Goal: Information Seeking & Learning: Check status

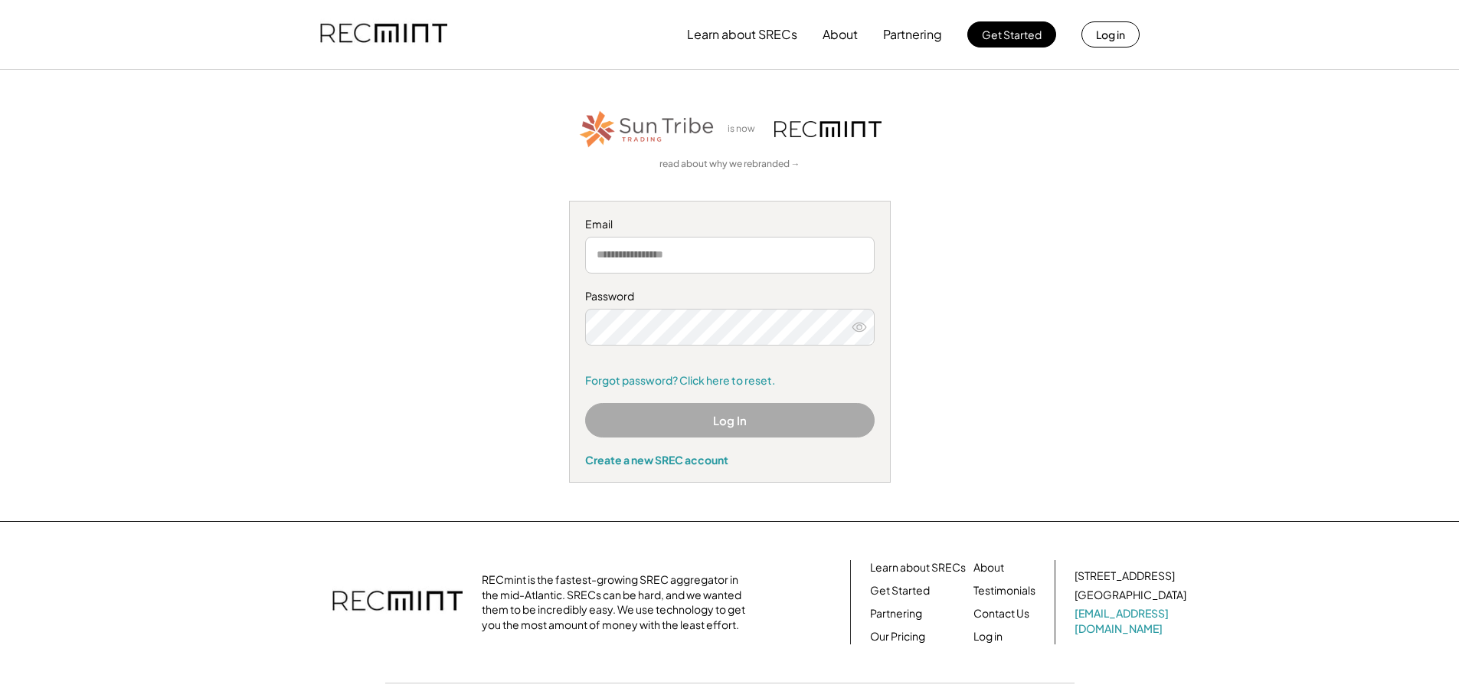
type input "**********"
click at [714, 417] on button "Log In" at bounding box center [729, 420] width 289 height 34
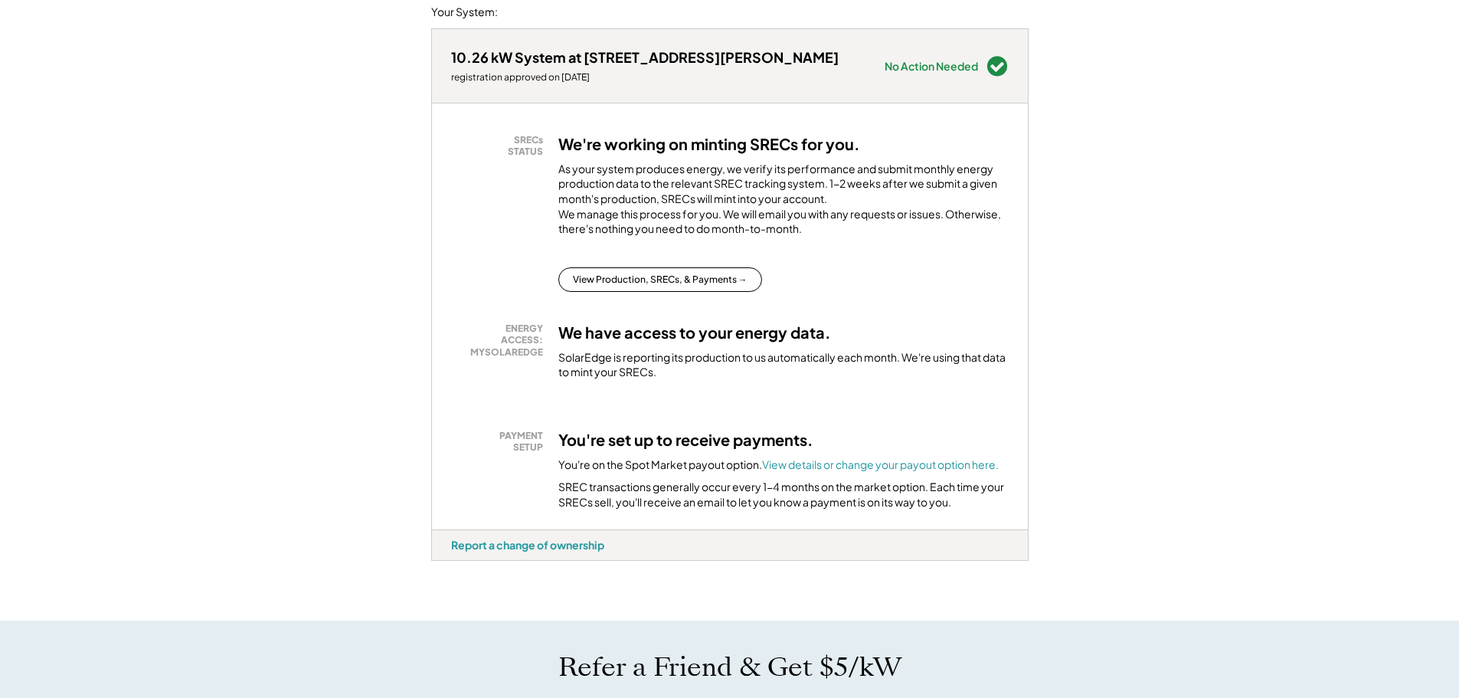
scroll to position [230, 0]
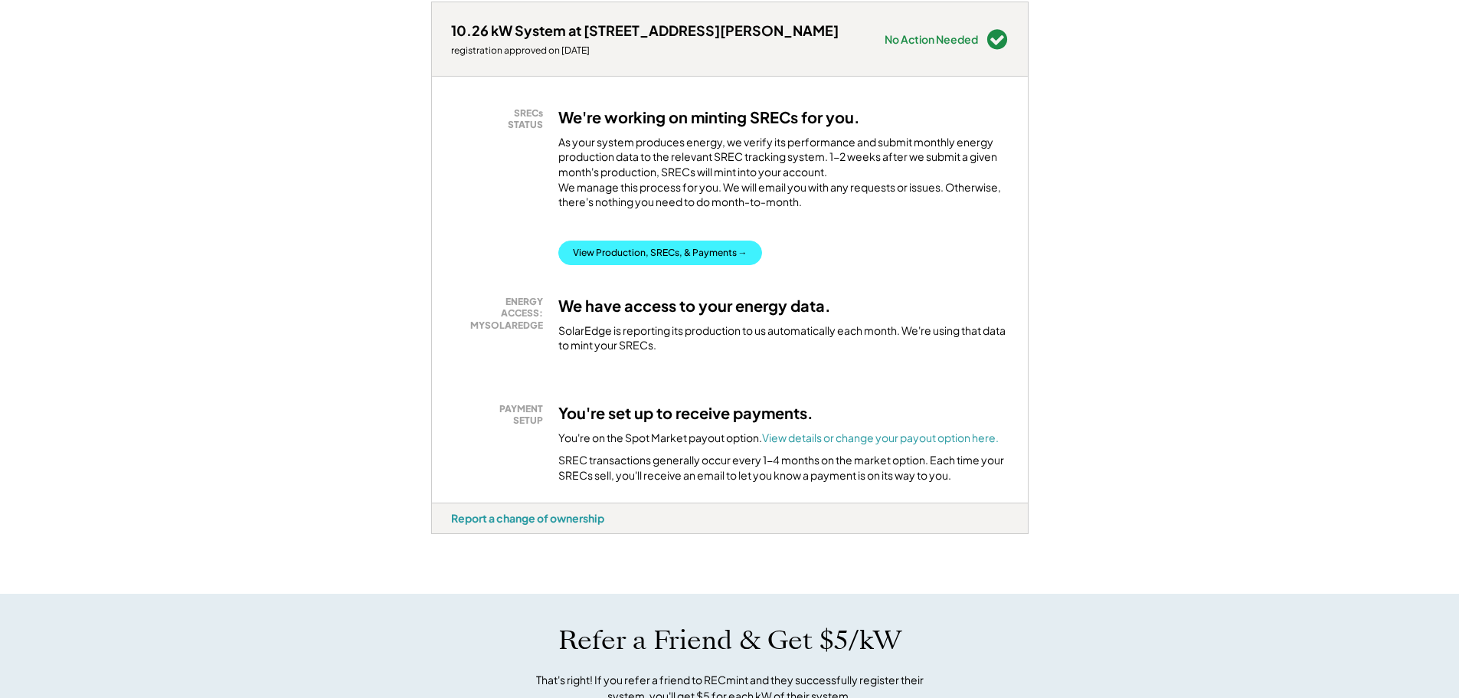
click at [660, 264] on button "View Production, SRECs, & Payments →" at bounding box center [660, 252] width 204 height 25
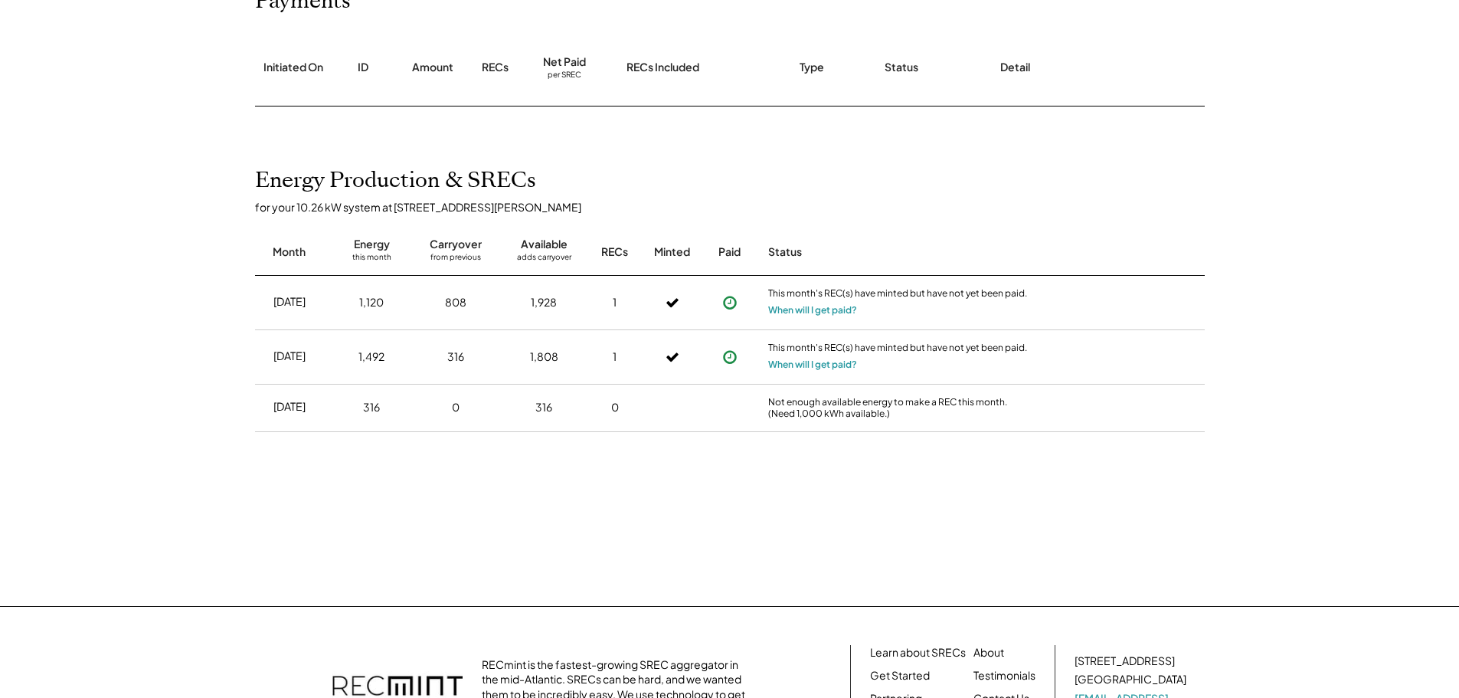
scroll to position [69, 0]
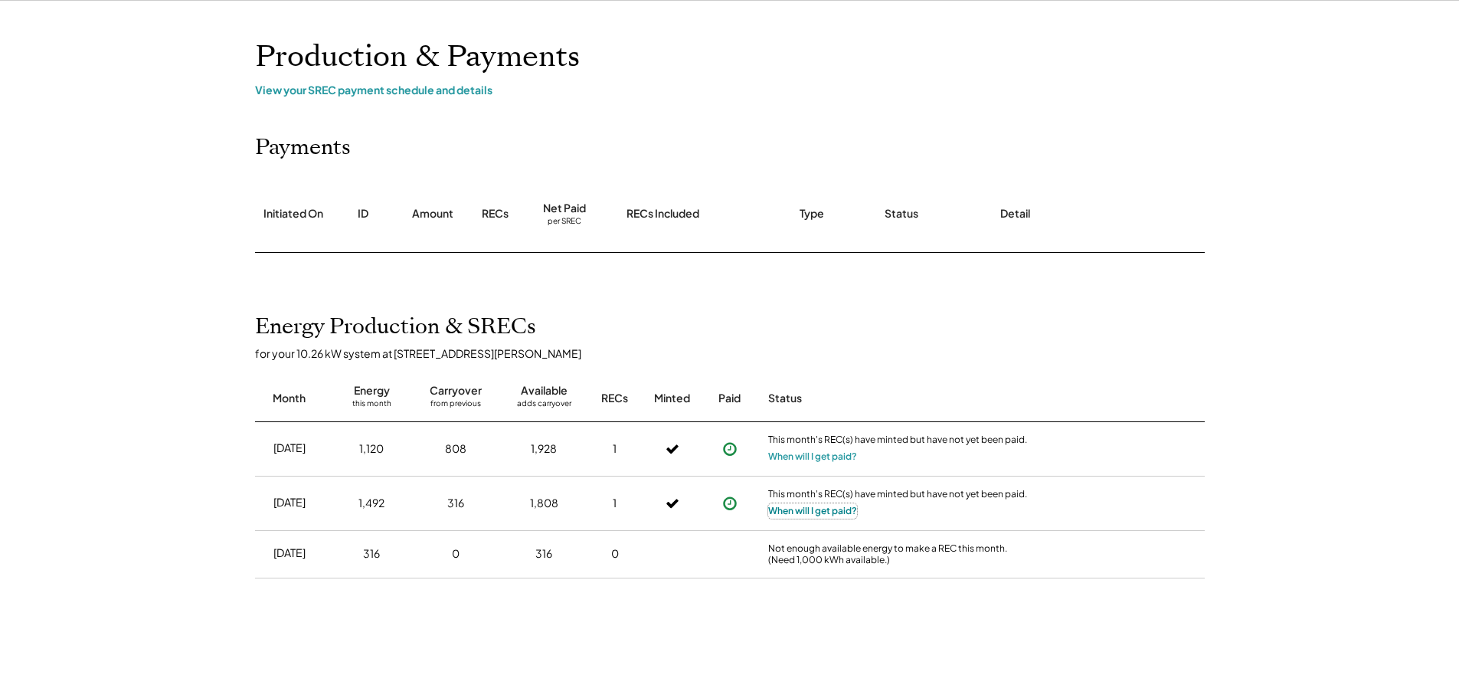
click at [802, 508] on button "When will I get paid?" at bounding box center [812, 510] width 89 height 15
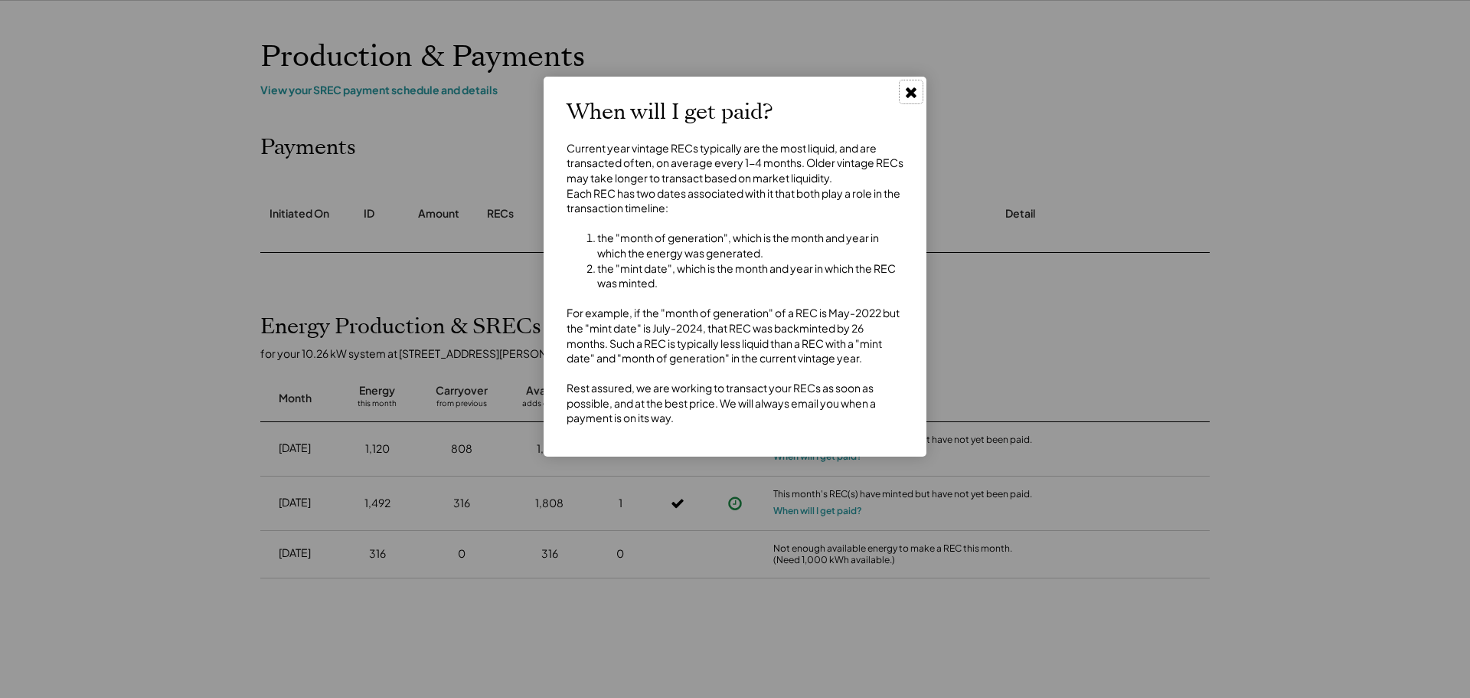
click at [912, 91] on use at bounding box center [911, 92] width 11 height 11
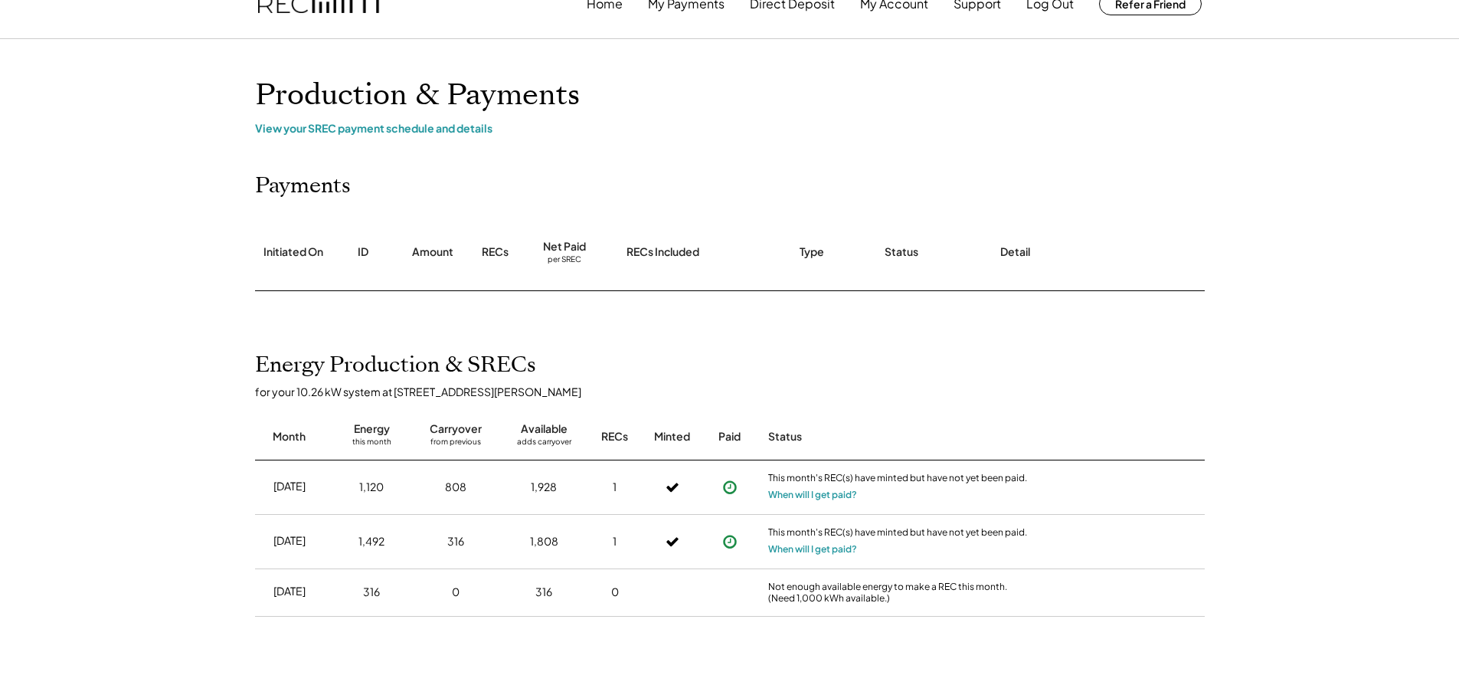
scroll to position [0, 0]
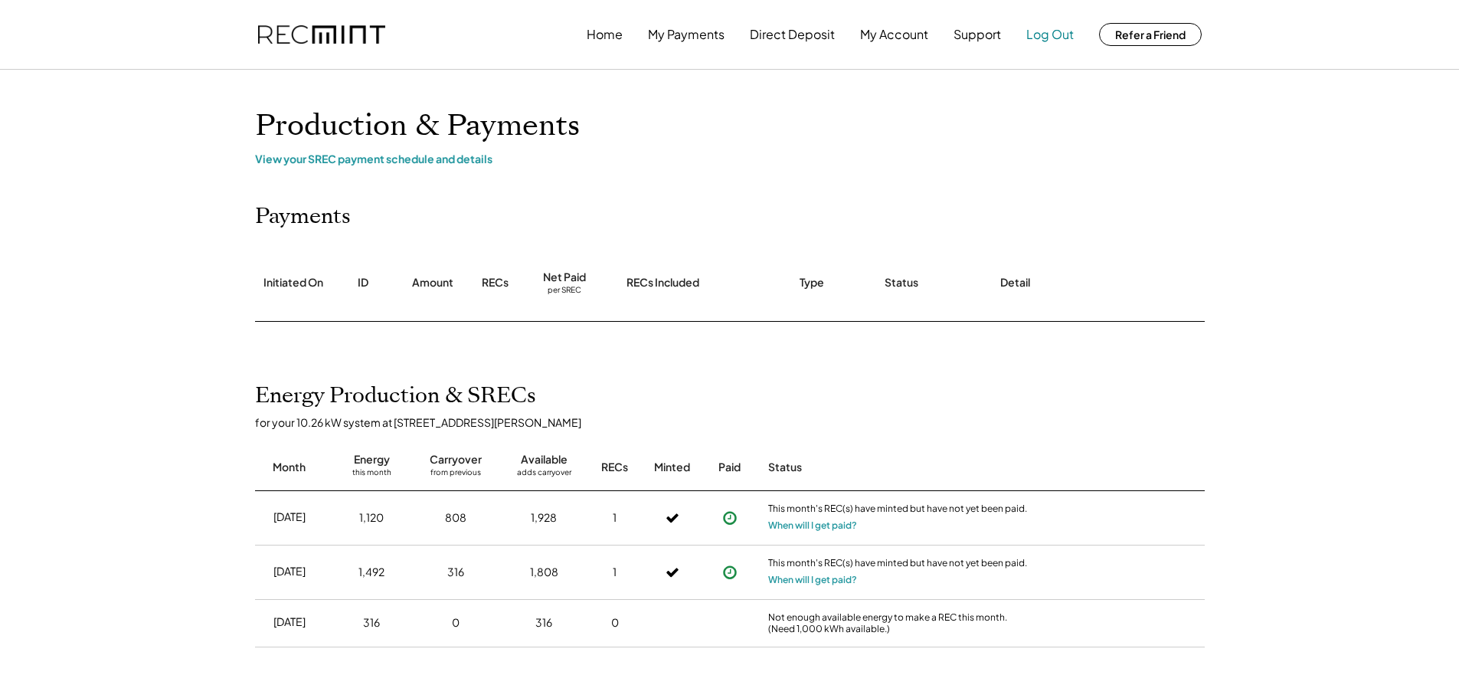
click at [1043, 30] on button "Log Out" at bounding box center [1049, 34] width 47 height 31
